Goal: Task Accomplishment & Management: Manage account settings

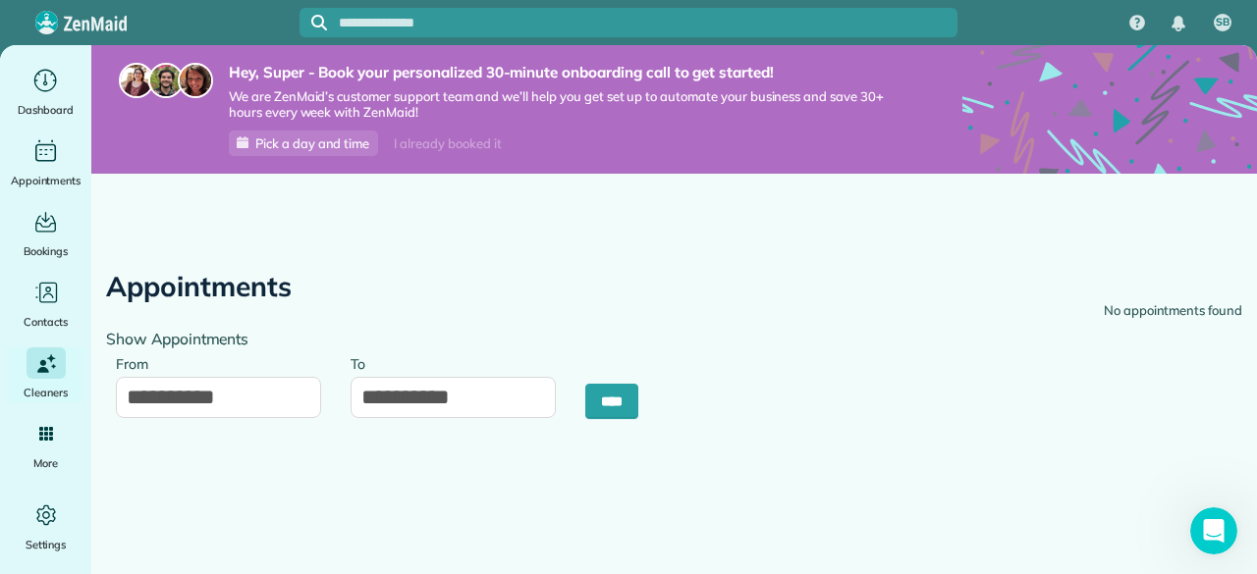
click at [293, 136] on span "Pick a day and time" at bounding box center [312, 143] width 114 height 16
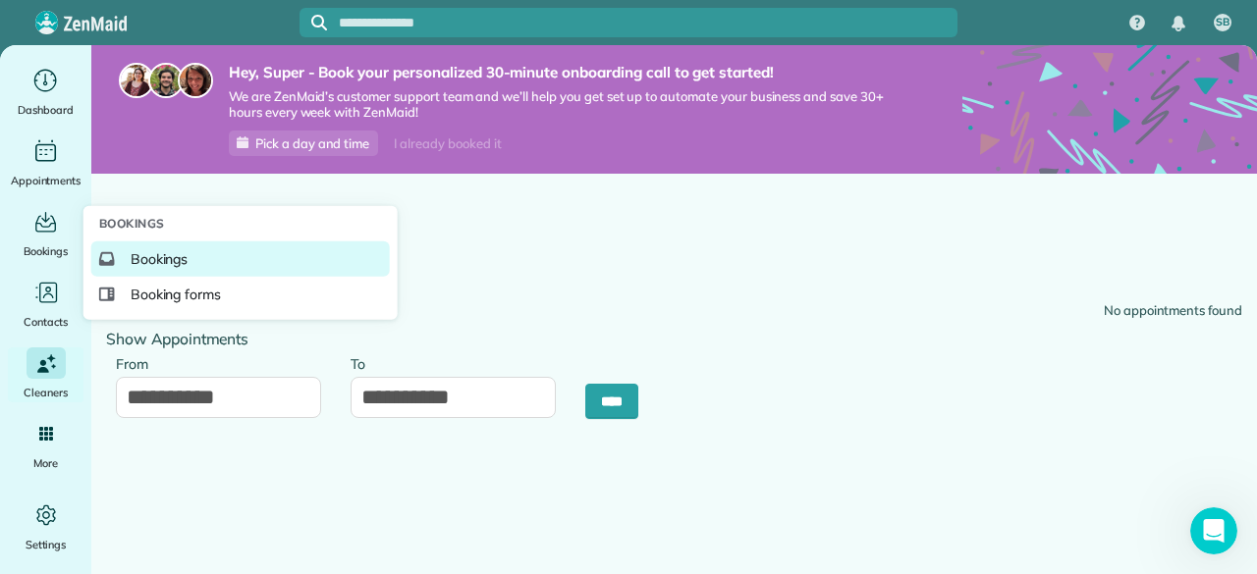
click at [141, 253] on span "Bookings" at bounding box center [160, 259] width 58 height 20
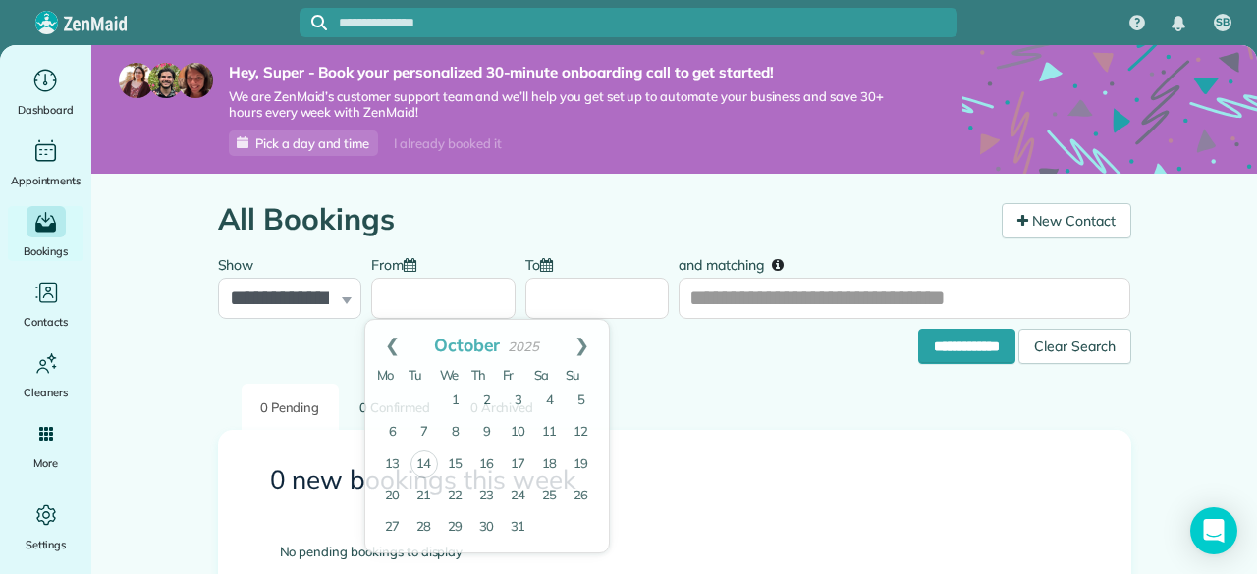
click at [433, 296] on input "From" at bounding box center [443, 298] width 144 height 41
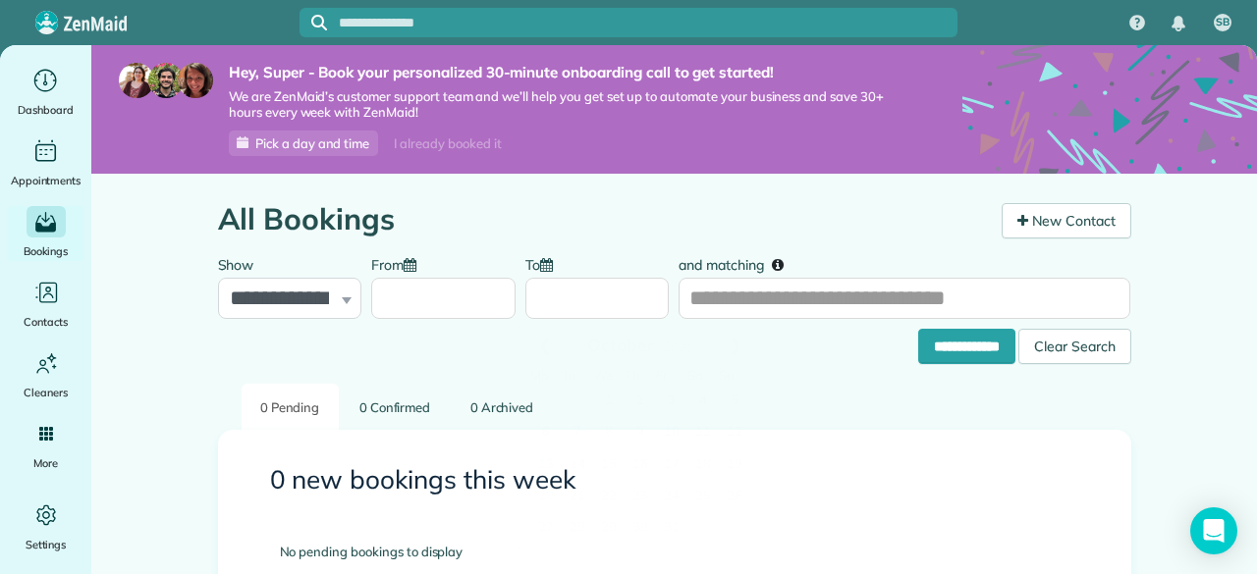
click at [624, 296] on input "To" at bounding box center [597, 298] width 144 height 41
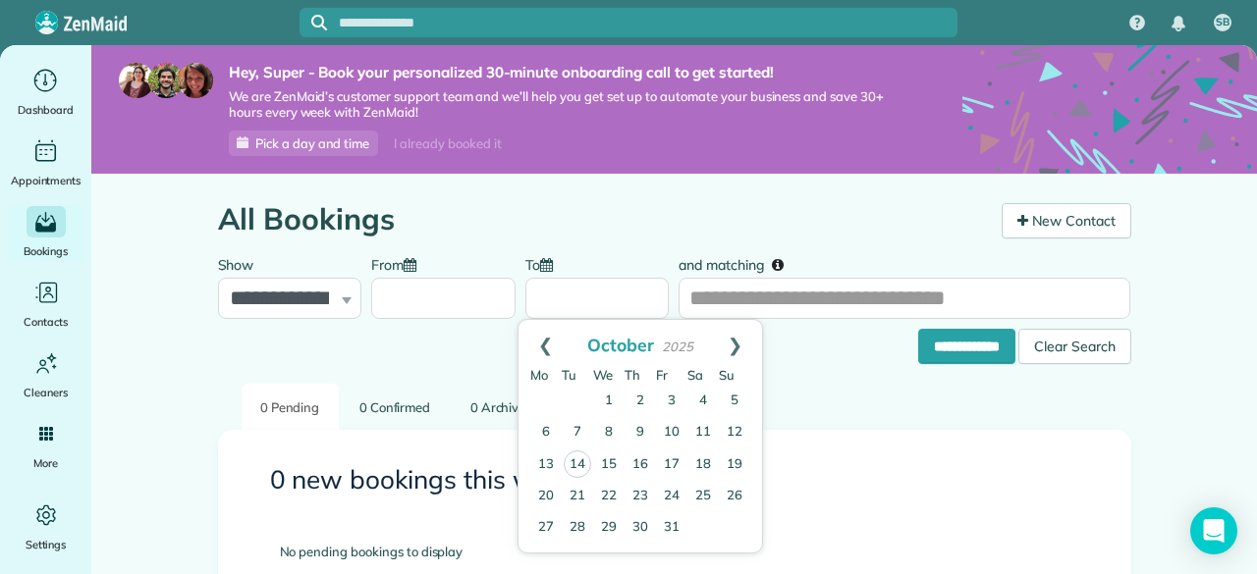
click at [182, 478] on main "**********" at bounding box center [673, 419] width 1165 height 749
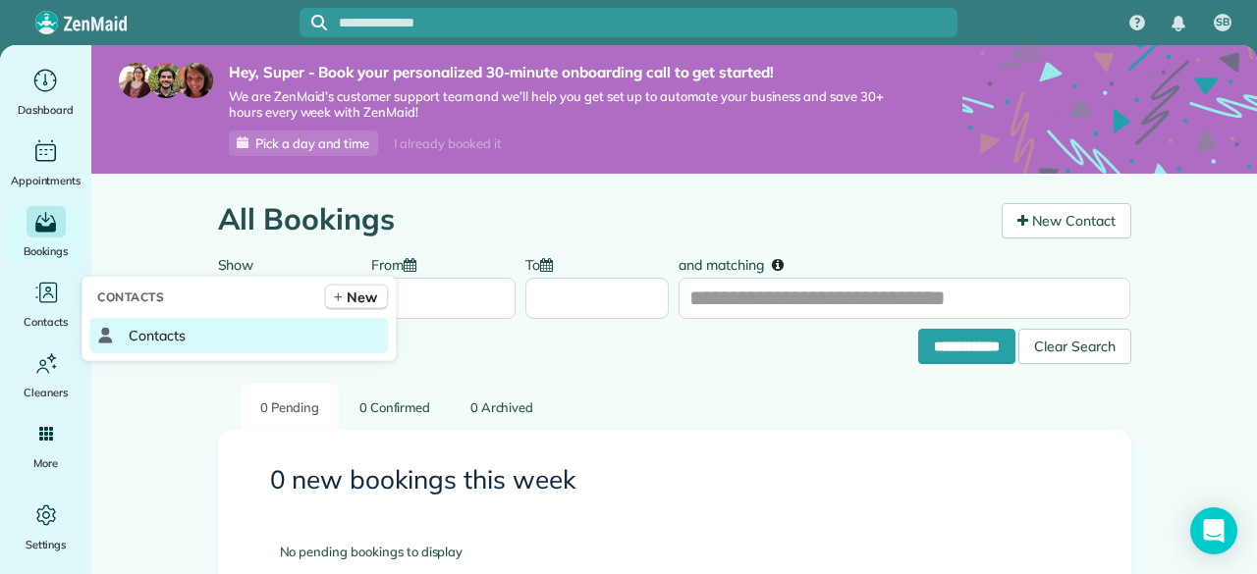
click at [132, 335] on span "Contacts" at bounding box center [157, 336] width 57 height 20
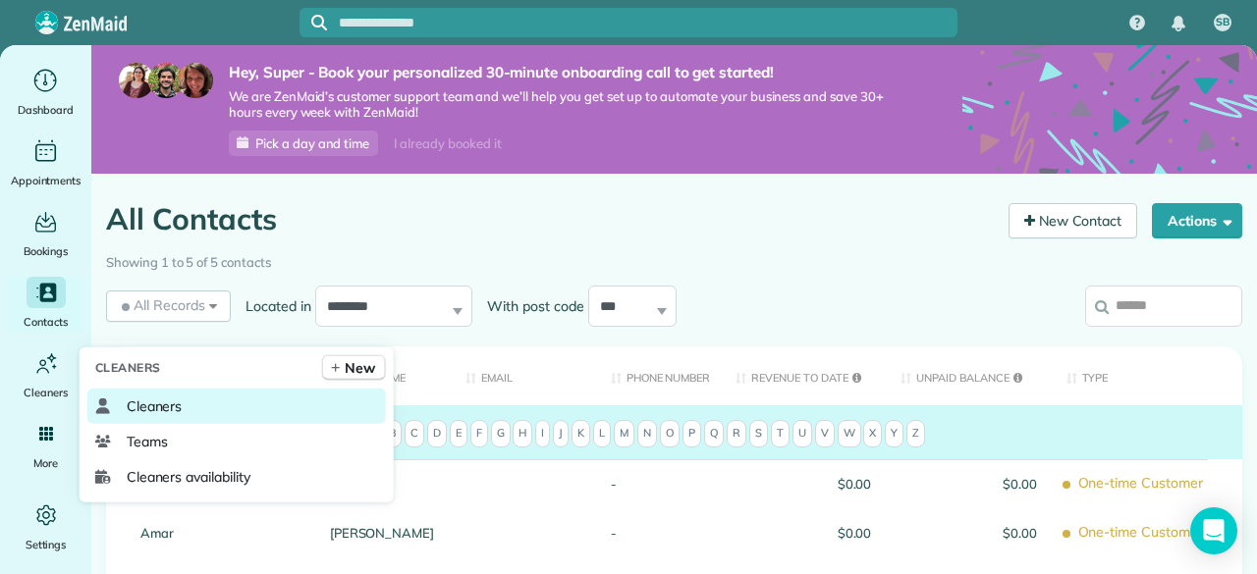
click at [149, 400] on span "Cleaners" at bounding box center [155, 407] width 56 height 20
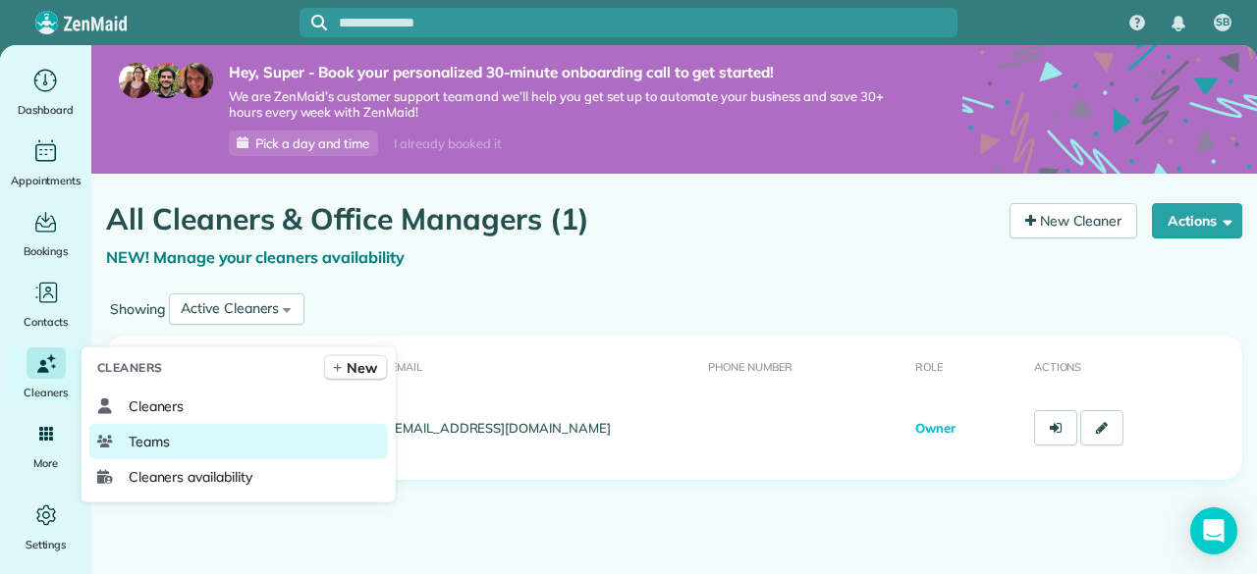
click at [171, 455] on link "Teams" at bounding box center [238, 441] width 298 height 35
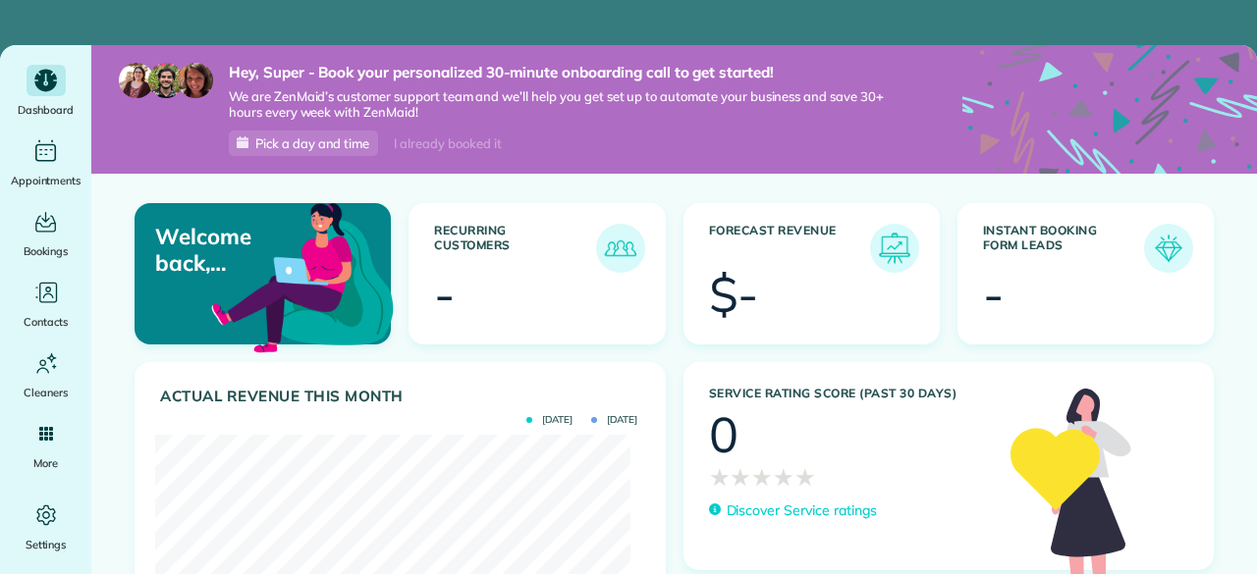
scroll to position [210, 475]
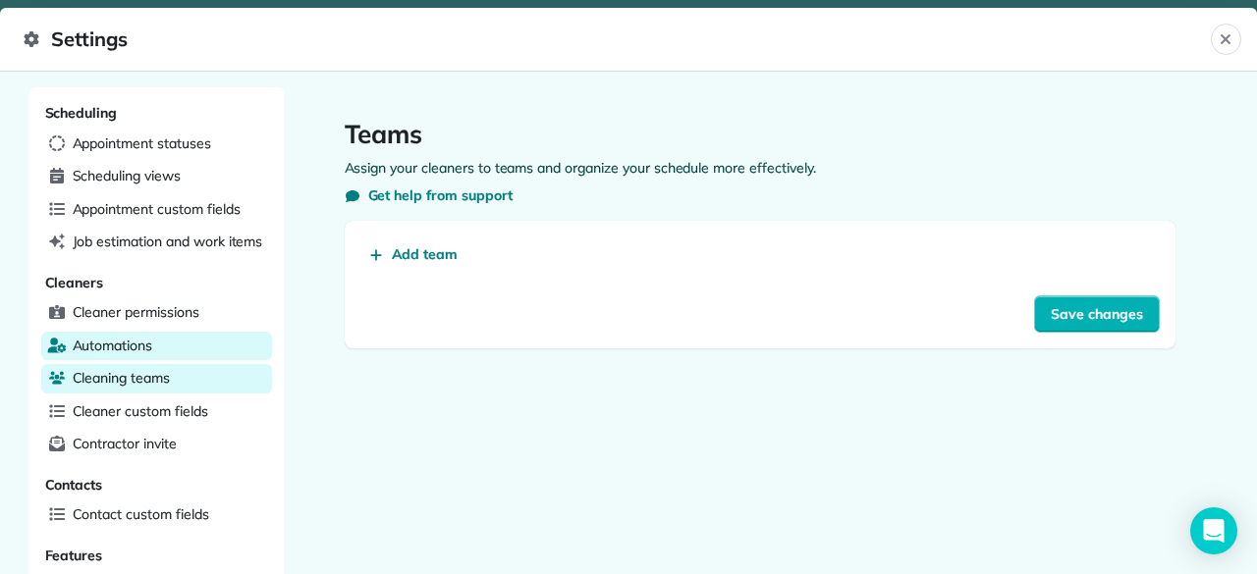
click at [163, 344] on div "Automations" at bounding box center [156, 346] width 231 height 29
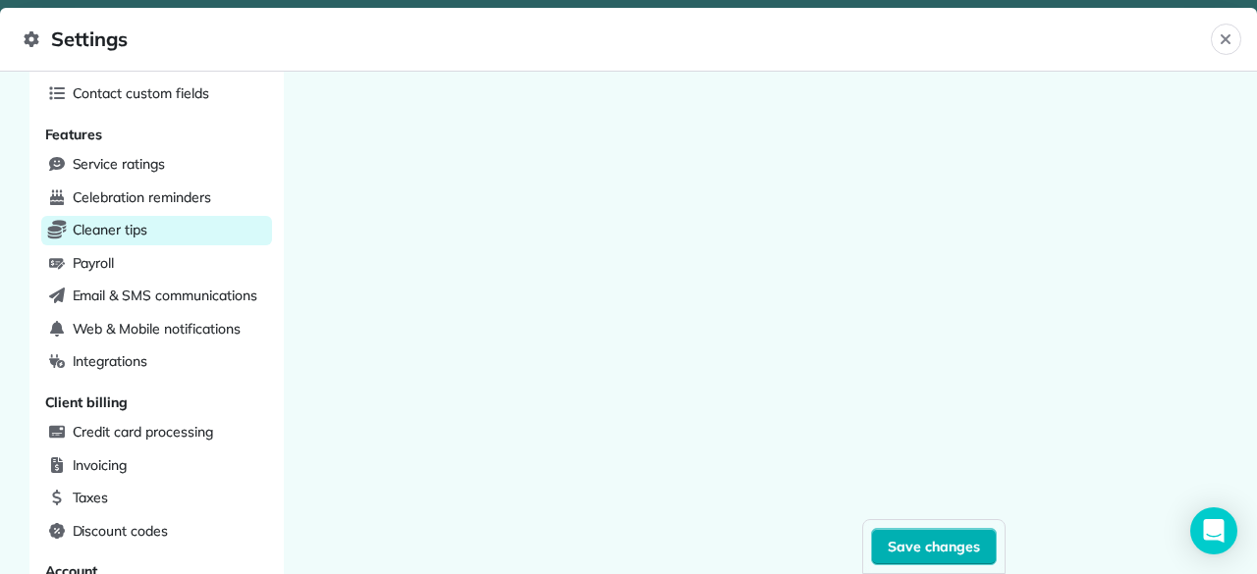
scroll to position [424, 0]
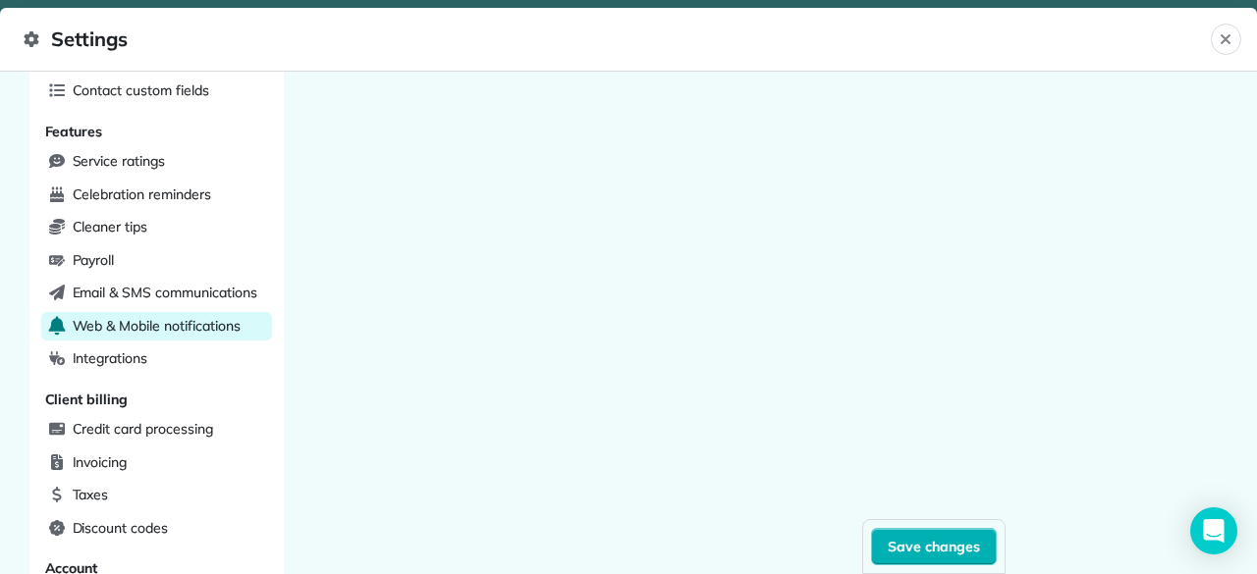
click at [223, 319] on span "Web & Mobile notifications" at bounding box center [157, 326] width 168 height 20
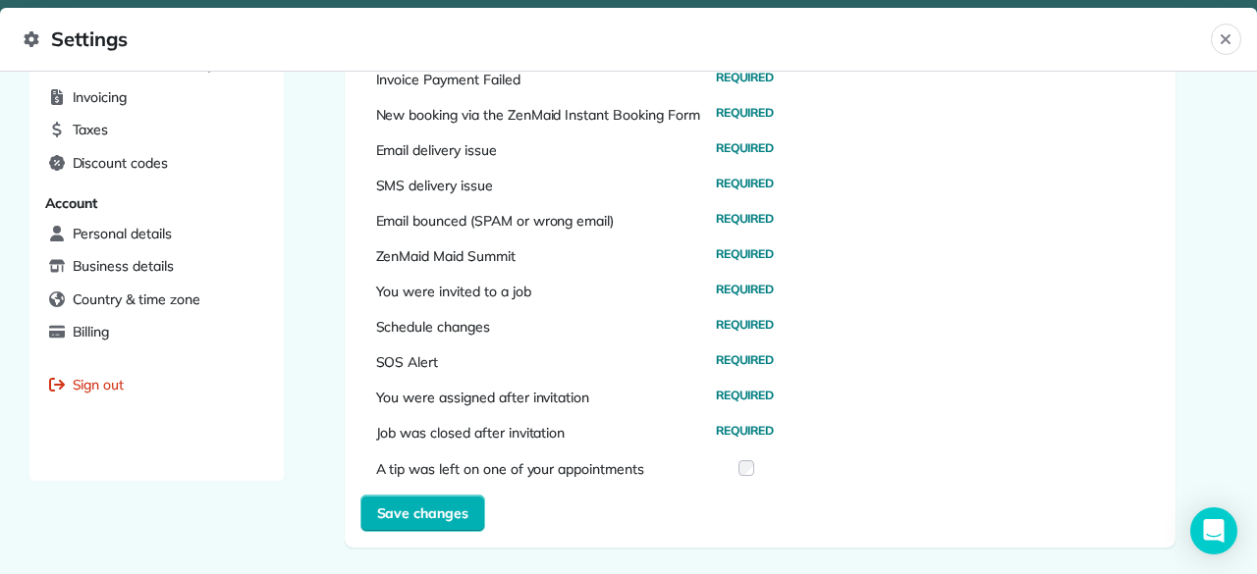
scroll to position [464, 0]
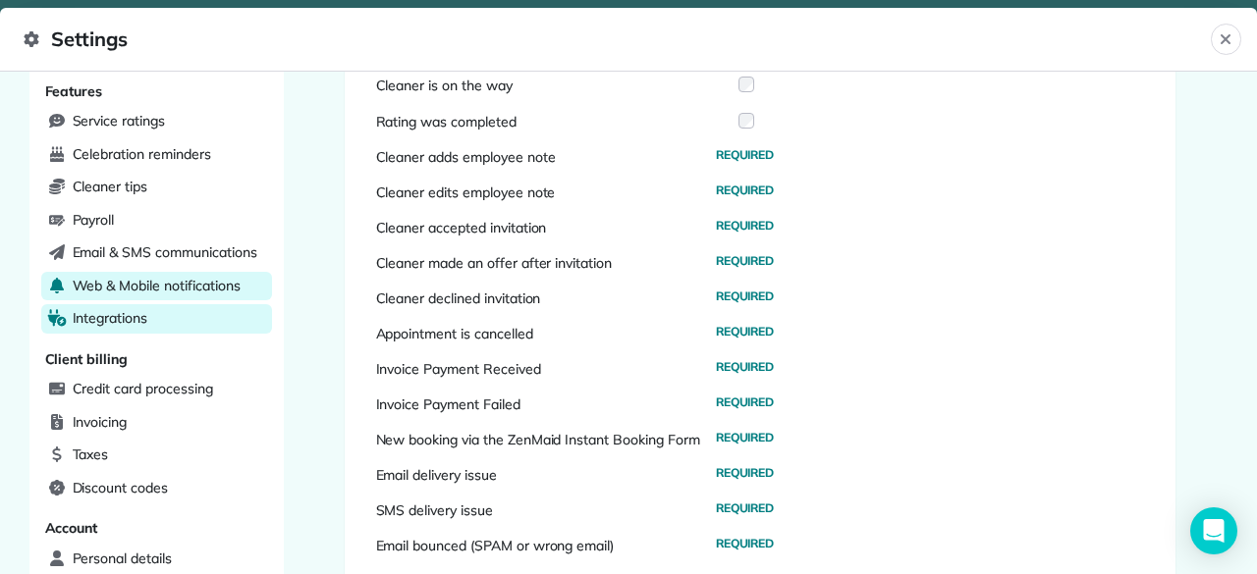
click at [127, 308] on span "Integrations" at bounding box center [111, 318] width 76 height 20
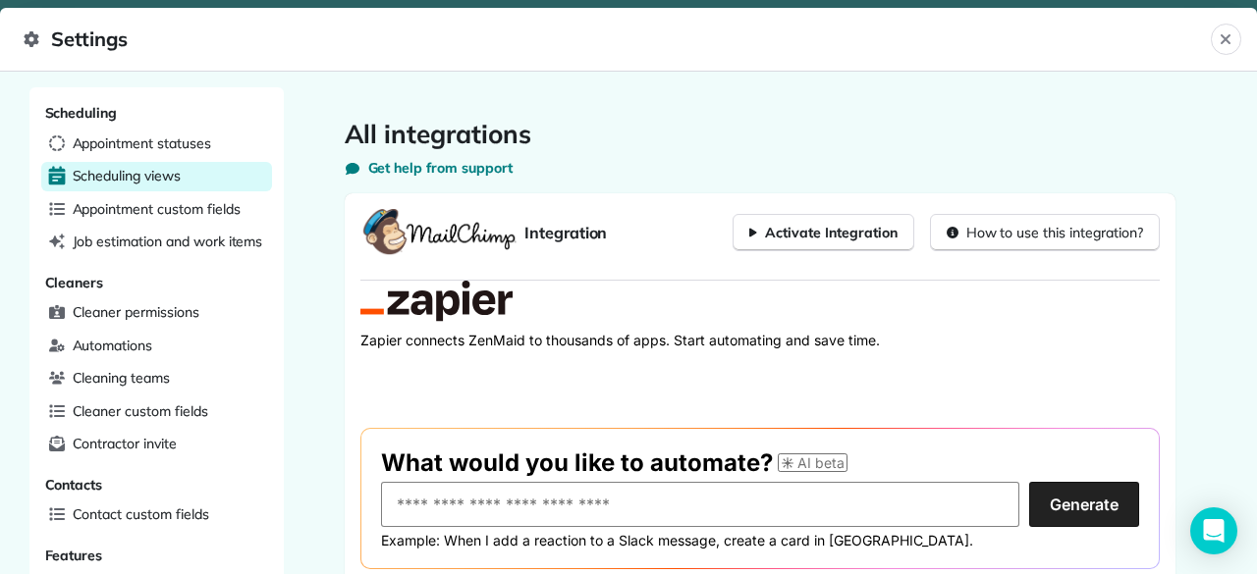
click at [157, 176] on span "Scheduling views" at bounding box center [127, 176] width 108 height 20
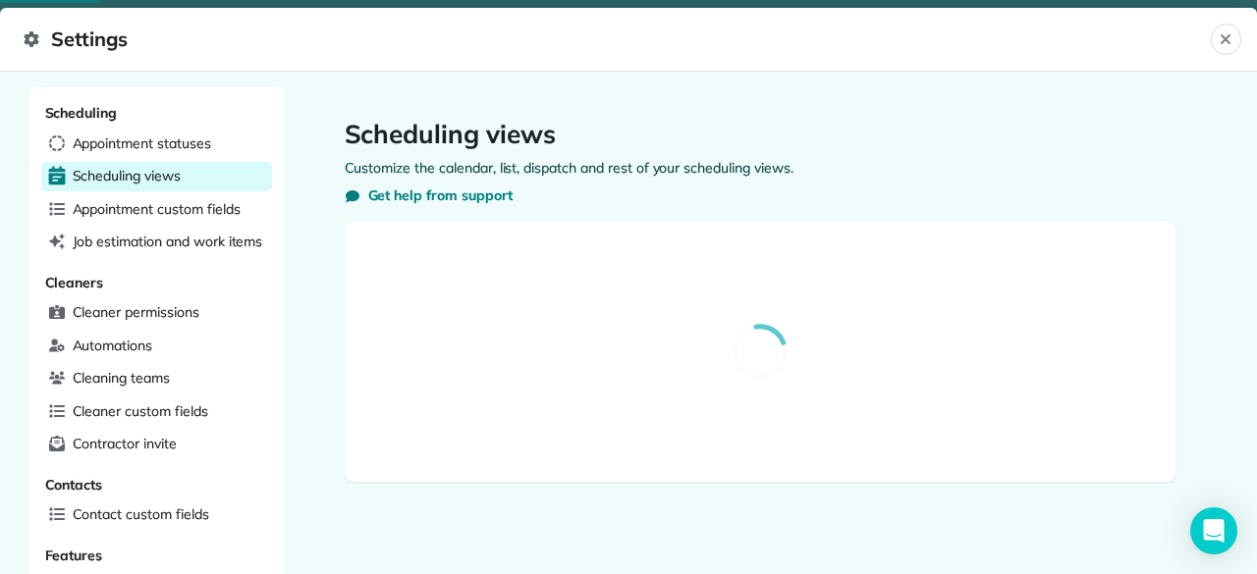
select select "**********"
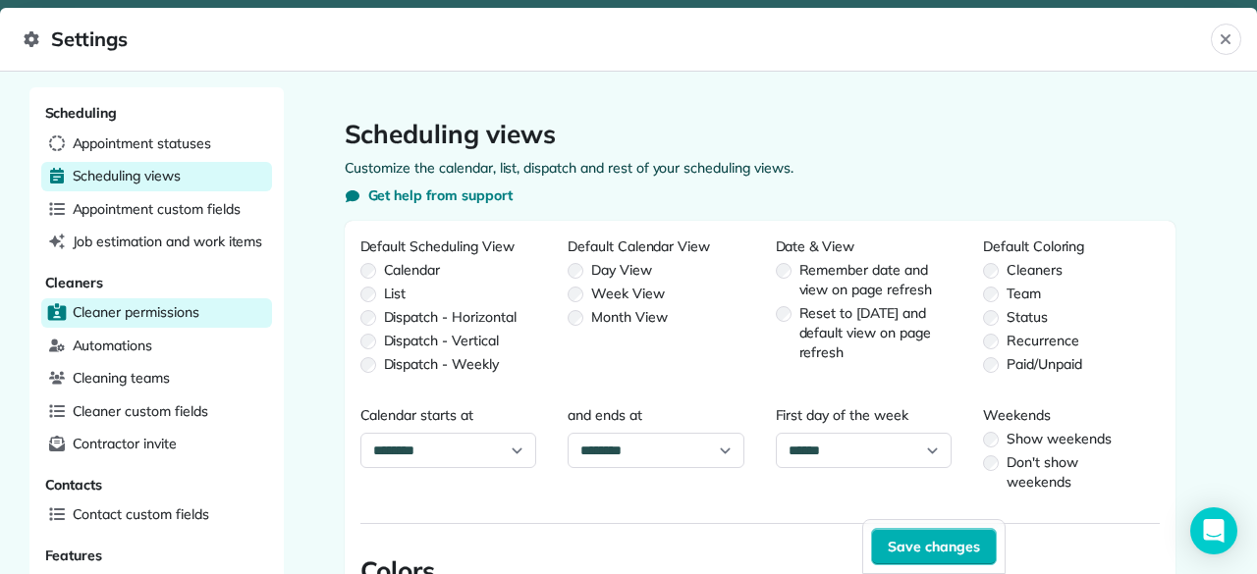
click at [158, 302] on span "Cleaner permissions" at bounding box center [136, 312] width 127 height 20
